Goal: Task Accomplishment & Management: Manage account settings

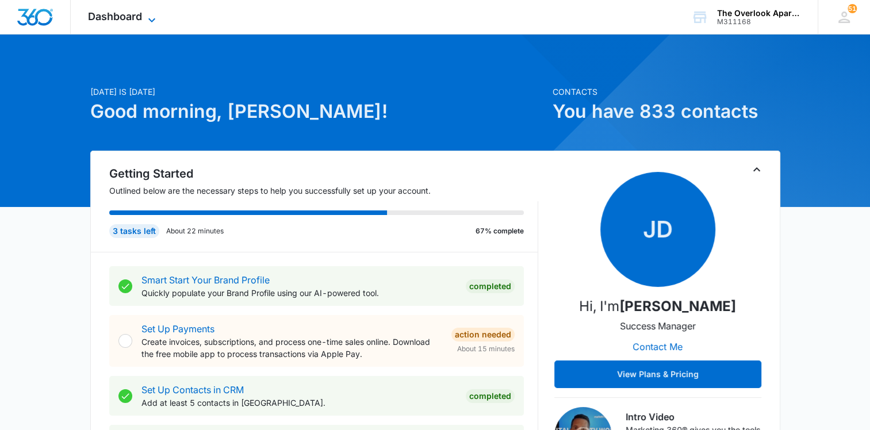
drag, startPoint x: 109, startPoint y: 0, endPoint x: 112, endPoint y: 10, distance: 10.9
click at [109, 0] on div "Dashboard Apps Reputation Websites Forms CRM Email Social Content Ads Intellige…" at bounding box center [123, 17] width 105 height 34
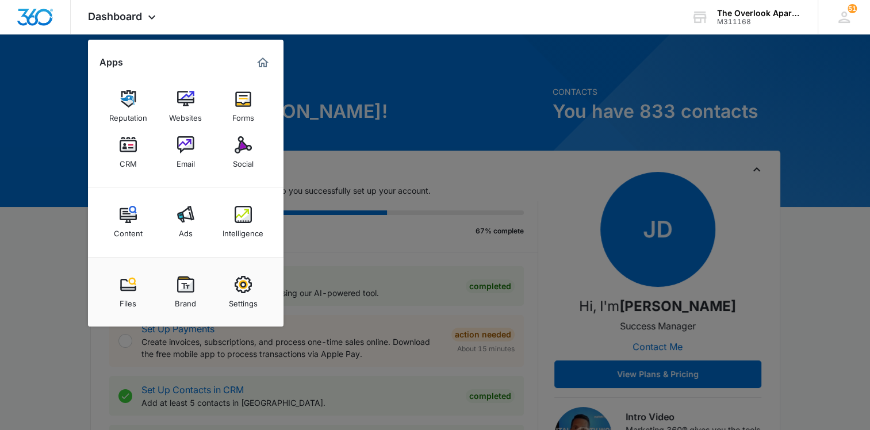
click at [128, 166] on div "CRM" at bounding box center [128, 161] width 17 height 15
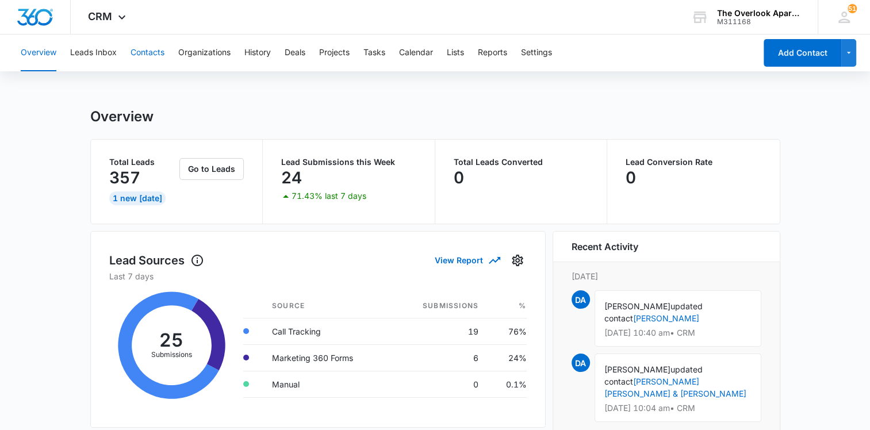
click at [136, 48] on button "Contacts" at bounding box center [148, 53] width 34 height 37
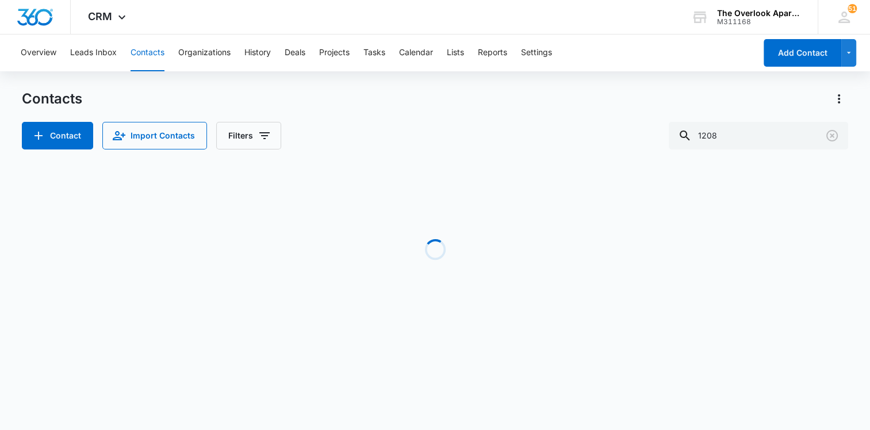
click at [139, 48] on button "Contacts" at bounding box center [148, 53] width 34 height 37
click at [769, 132] on input "1208" at bounding box center [767, 136] width 179 height 28
click at [768, 131] on input "1208" at bounding box center [767, 136] width 179 height 28
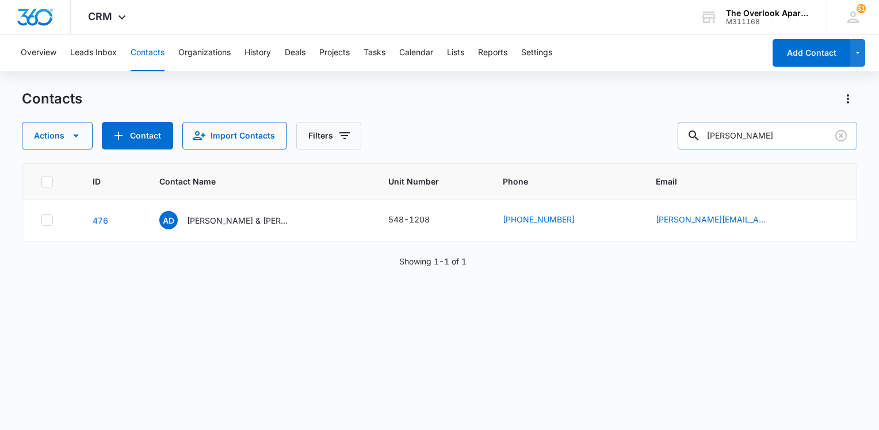
type input "[PERSON_NAME]"
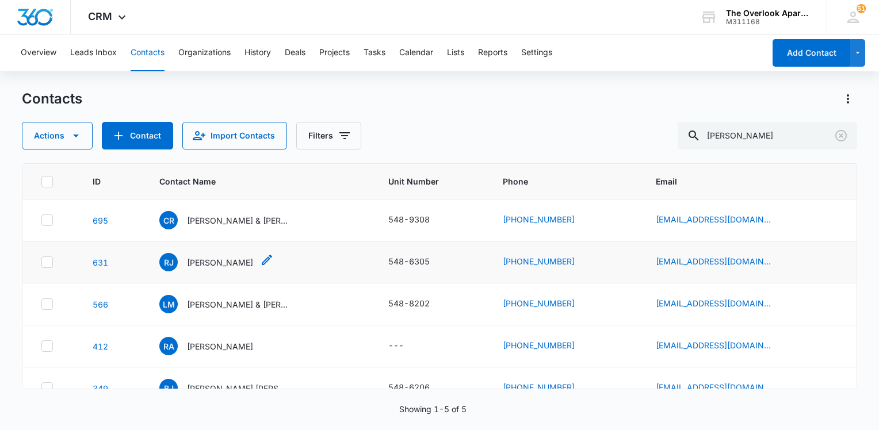
click at [246, 265] on p "[PERSON_NAME]" at bounding box center [220, 263] width 66 height 12
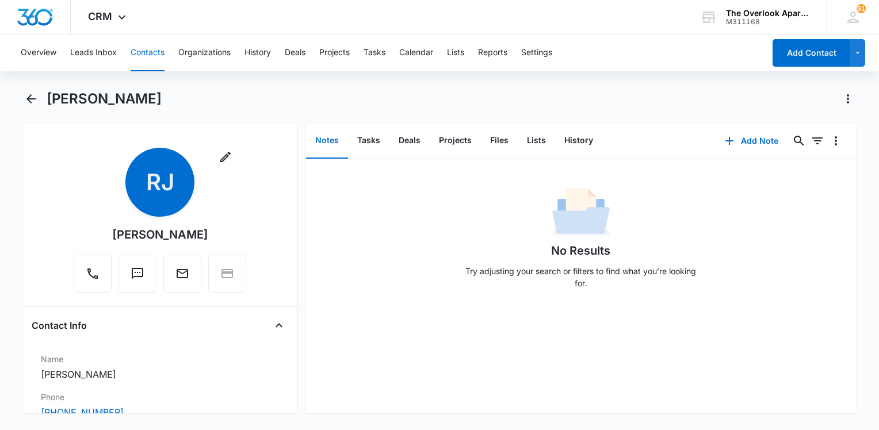
click at [146, 45] on button "Contacts" at bounding box center [148, 53] width 34 height 37
